Goal: Task Accomplishment & Management: Use online tool/utility

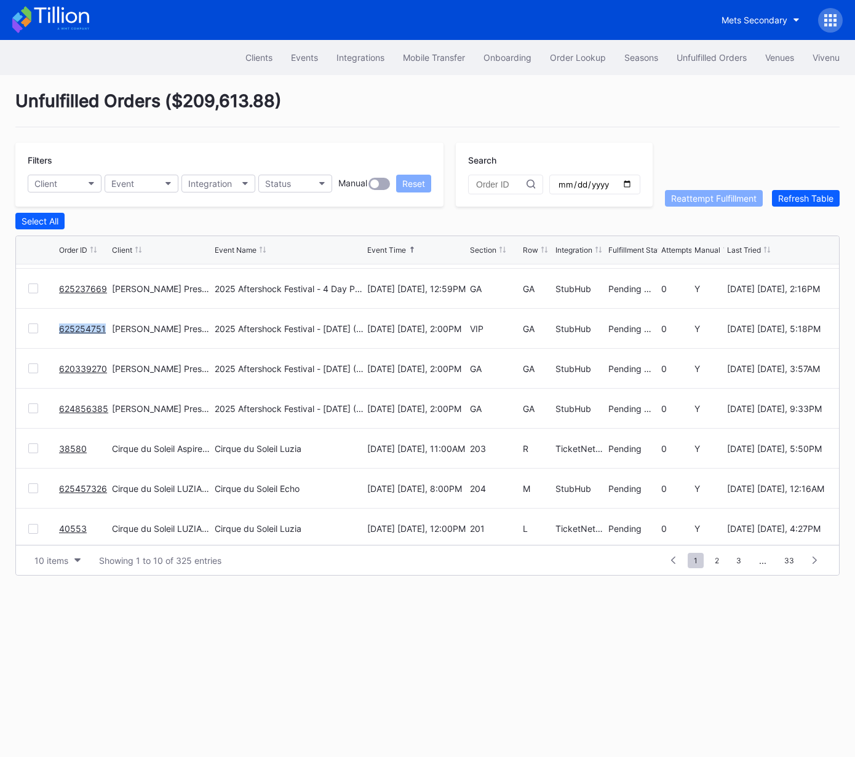
scroll to position [116, 0]
click at [569, 58] on div "Order Lookup" at bounding box center [578, 57] width 56 height 10
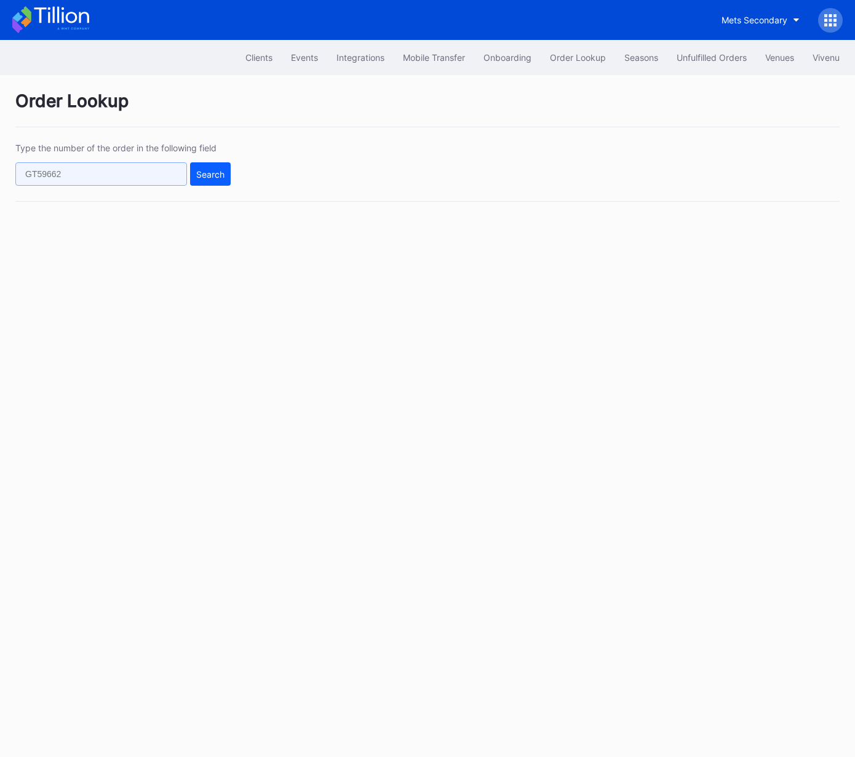
click at [96, 179] on input "text" at bounding box center [101, 173] width 172 height 23
paste input "625254751"
type input "625254751"
click at [210, 170] on div "Search" at bounding box center [210, 174] width 28 height 10
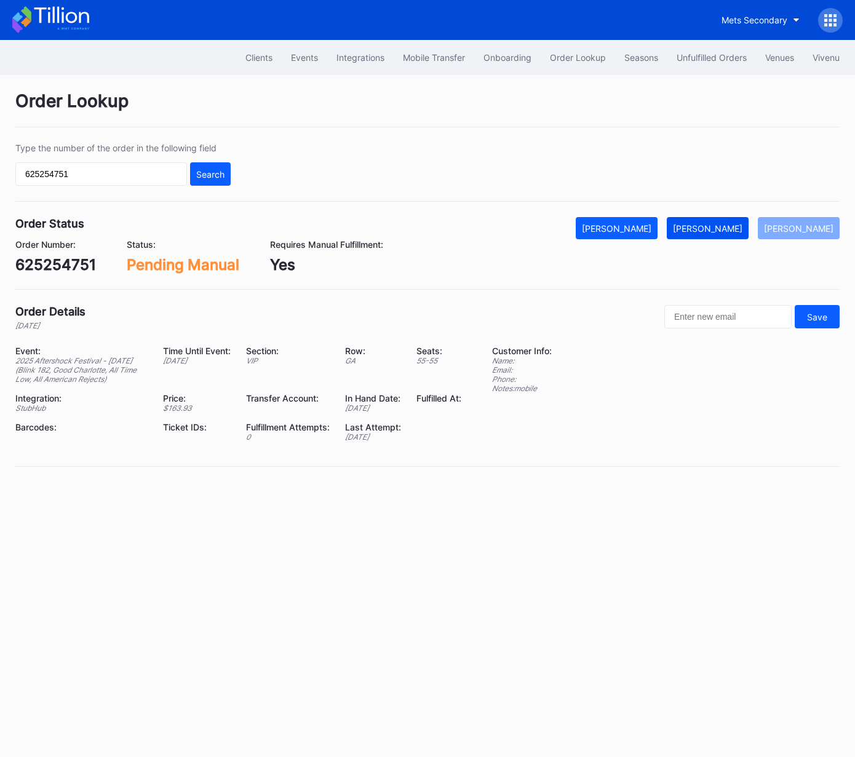
click at [729, 223] on div "[PERSON_NAME]" at bounding box center [707, 228] width 69 height 10
click at [387, 521] on div "Clients Events Integrations Mobile Transfer Onboarding Order Lookup Seasons Unf…" at bounding box center [427, 398] width 855 height 717
click at [689, 60] on div "Unfulfilled Orders" at bounding box center [711, 57] width 70 height 10
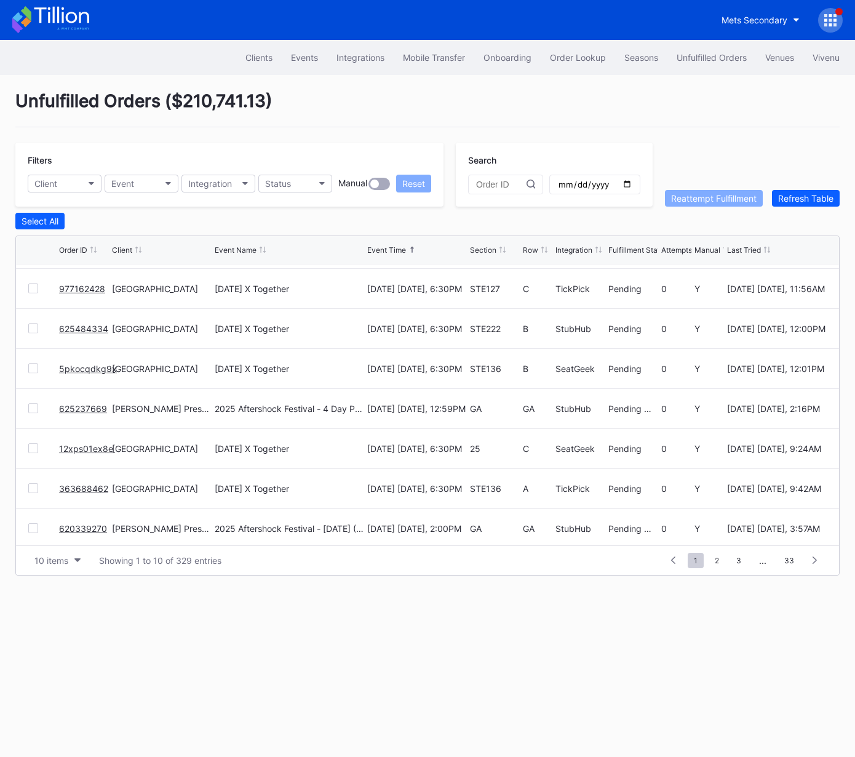
scroll to position [119, 0]
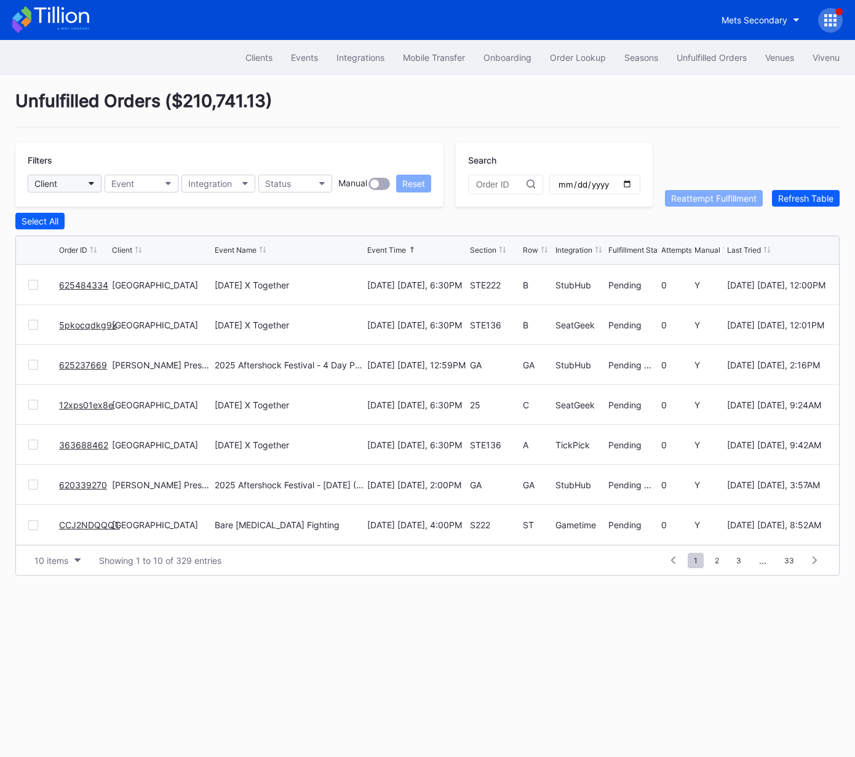
click at [67, 185] on button "Client" at bounding box center [65, 184] width 74 height 18
type input "dan"
click at [109, 236] on div "[PERSON_NAME] Presents Secondary" at bounding box center [113, 237] width 153 height 10
